Goal: Task Accomplishment & Management: Use online tool/utility

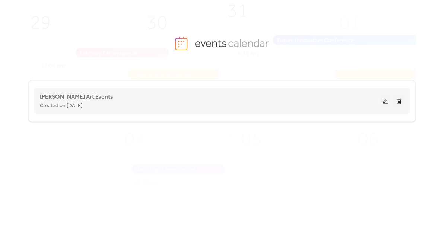
click at [253, 99] on div "[PERSON_NAME] Art Events Created on [DATE]" at bounding box center [210, 101] width 341 height 18
click at [387, 103] on button at bounding box center [386, 101] width 10 height 11
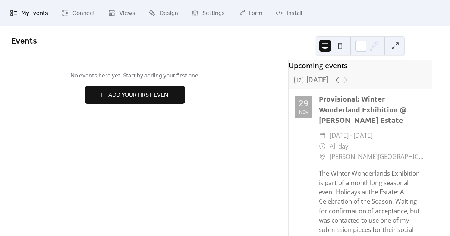
scroll to position [6, 0]
click at [85, 13] on span "Connect" at bounding box center [83, 13] width 23 height 9
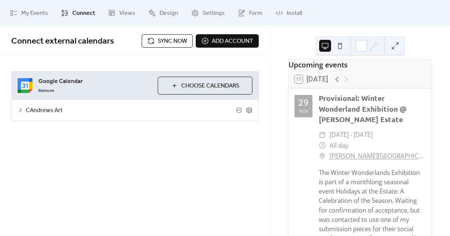
click at [174, 37] on span "Sync now" at bounding box center [172, 41] width 29 height 9
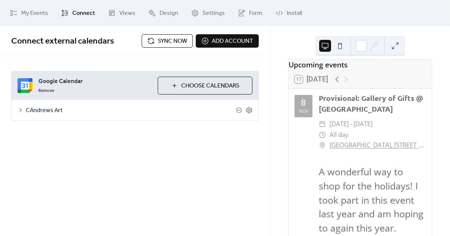
click at [159, 39] on span "Sync now" at bounding box center [172, 41] width 29 height 9
click at [156, 41] on button "Sync now" at bounding box center [167, 40] width 51 height 13
